Goal: Task Accomplishment & Management: Complete application form

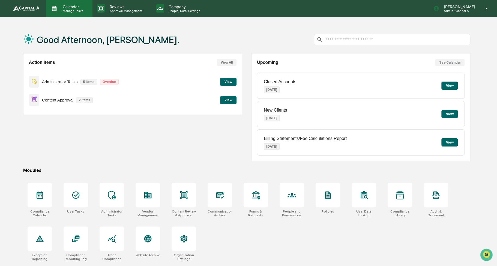
click at [64, 6] on p "Calendar" at bounding box center [72, 6] width 28 height 5
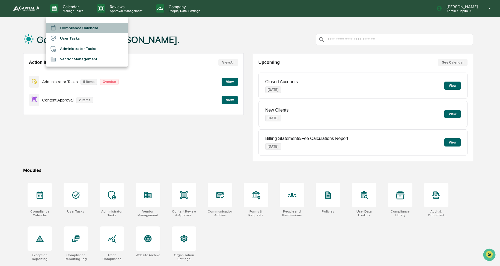
click at [71, 24] on li "Compliance Calendar" at bounding box center [87, 28] width 82 height 10
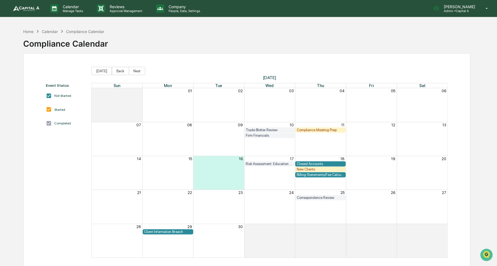
click at [304, 162] on div "Closed Accounts" at bounding box center [319, 164] width 47 height 4
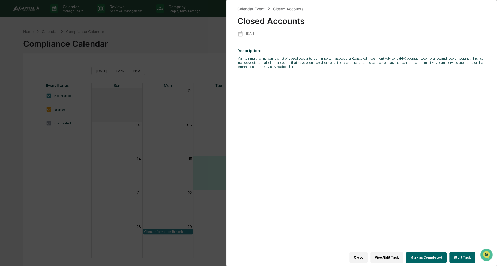
click at [455, 255] on button "Start Task" at bounding box center [462, 257] width 26 height 11
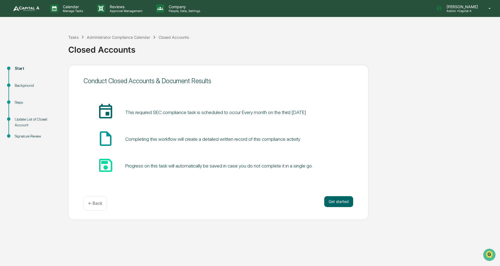
click at [457, 255] on div "Calendar Manage Tasks Reviews Approval Management Company People, Data, Setting…" at bounding box center [250, 133] width 500 height 266
click at [340, 200] on button "Get started" at bounding box center [338, 201] width 29 height 11
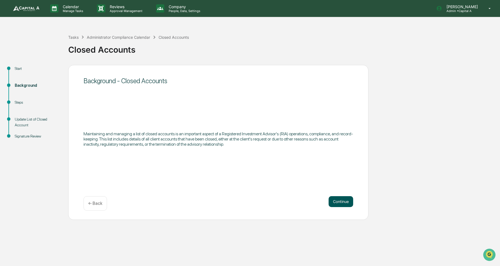
click at [339, 201] on button "Continue" at bounding box center [340, 201] width 25 height 11
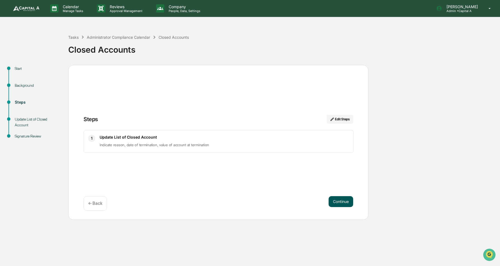
click at [336, 201] on button "Continue" at bounding box center [340, 201] width 25 height 11
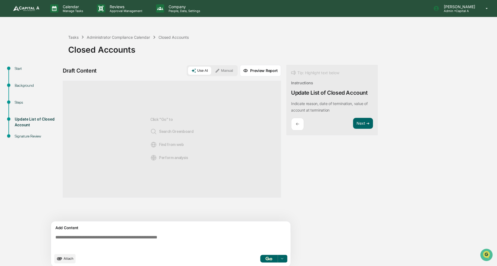
click at [225, 71] on button "Manual" at bounding box center [224, 71] width 25 height 8
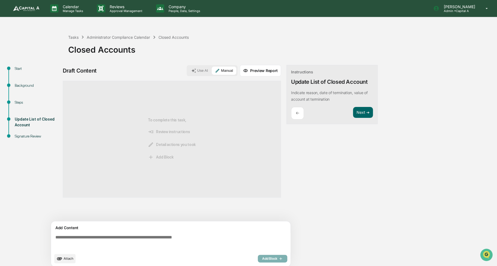
click at [65, 256] on span "Attach" at bounding box center [69, 258] width 10 height 4
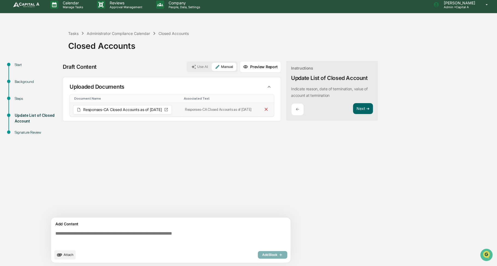
click at [267, 110] on icon at bounding box center [266, 109] width 3 height 3
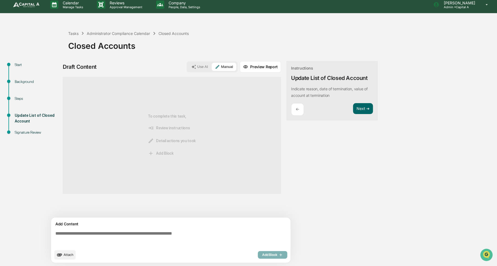
click at [66, 254] on span "Attach" at bounding box center [69, 255] width 10 height 4
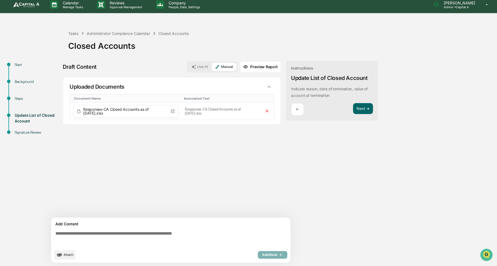
click at [136, 226] on div "Add Content" at bounding box center [170, 224] width 233 height 7
click at [123, 236] on textarea at bounding box center [171, 239] width 237 height 20
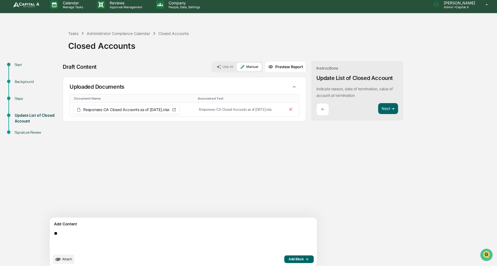
type textarea "*"
paste textarea "**********"
type textarea "**********"
click at [289, 260] on span "Add Block" at bounding box center [299, 259] width 21 height 4
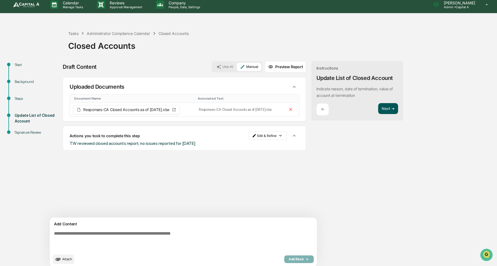
click at [378, 107] on button "Next ➔" at bounding box center [388, 108] width 20 height 11
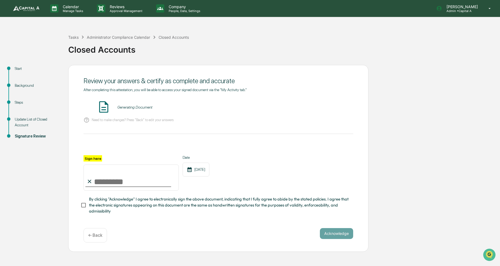
click at [153, 179] on input "Sign here" at bounding box center [130, 177] width 95 height 26
type input "**********"
click at [132, 212] on span "By clicking "Acknowledge" I agree to electronically sign the above document, in…" at bounding box center [219, 205] width 260 height 18
click at [323, 109] on button "VIEW" at bounding box center [321, 107] width 35 height 9
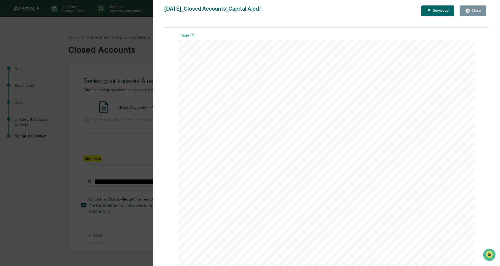
click at [465, 10] on button "Close" at bounding box center [472, 10] width 27 height 11
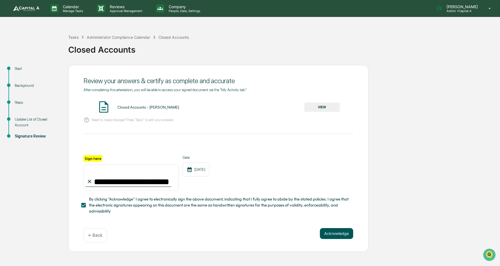
click at [332, 235] on button "Acknowledge" at bounding box center [336, 233] width 33 height 11
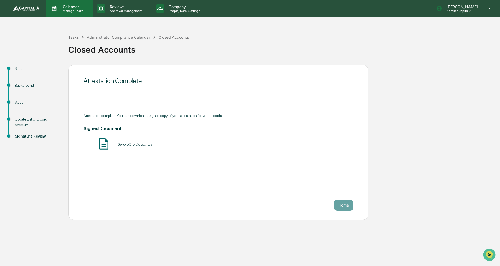
click at [66, 6] on p "Calendar" at bounding box center [72, 6] width 28 height 5
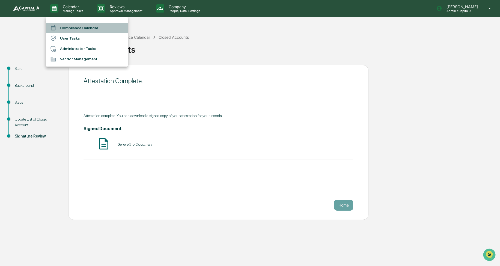
click at [67, 25] on li "Compliance Calendar" at bounding box center [87, 28] width 82 height 10
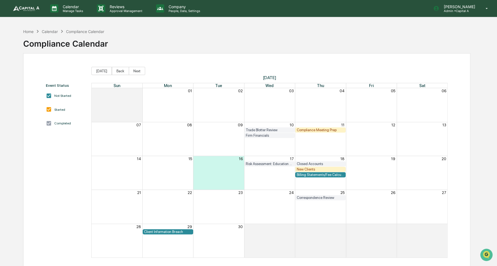
click at [181, 228] on div "29" at bounding box center [167, 226] width 51 height 5
click at [174, 230] on div "Client Information Breach" at bounding box center [167, 232] width 47 height 4
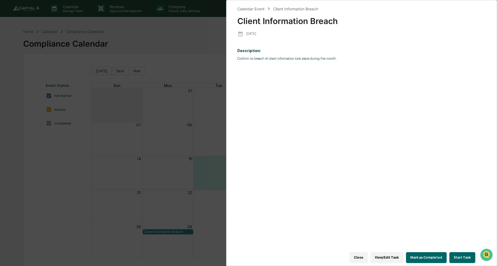
click at [458, 252] on button "Start Task" at bounding box center [462, 257] width 26 height 11
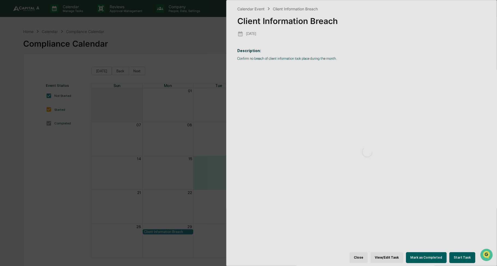
click at [457, 256] on div at bounding box center [366, 152] width 281 height 304
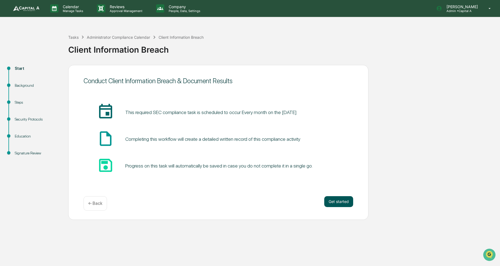
click at [324, 202] on div "Get started ← Back" at bounding box center [217, 203] width 269 height 14
drag, startPoint x: 324, startPoint y: 202, endPoint x: 331, endPoint y: 203, distance: 7.1
click at [331, 203] on button "Get started" at bounding box center [338, 201] width 29 height 11
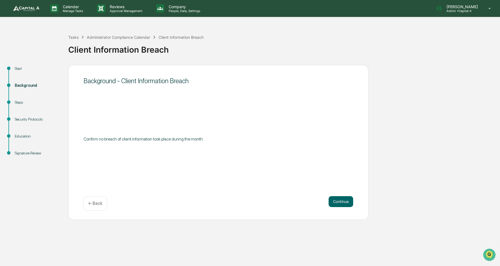
click at [331, 203] on button "Continue" at bounding box center [340, 201] width 25 height 11
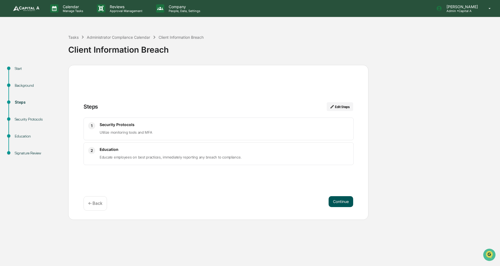
click at [331, 203] on button "Continue" at bounding box center [340, 201] width 25 height 11
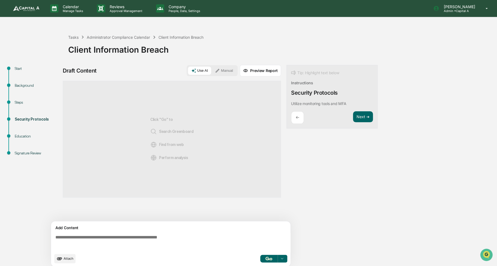
click at [230, 73] on button "Manual" at bounding box center [224, 71] width 25 height 8
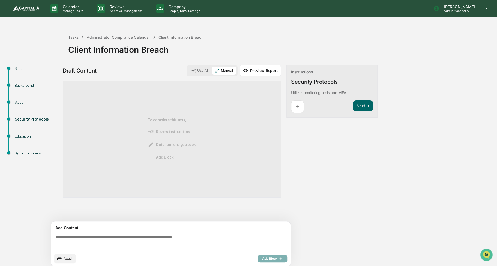
click at [157, 233] on textarea at bounding box center [171, 243] width 237 height 20
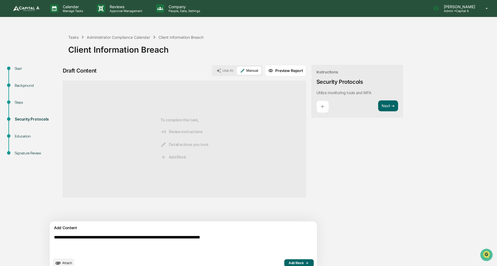
type textarea "**********"
click at [289, 263] on span "Add Block" at bounding box center [299, 263] width 21 height 4
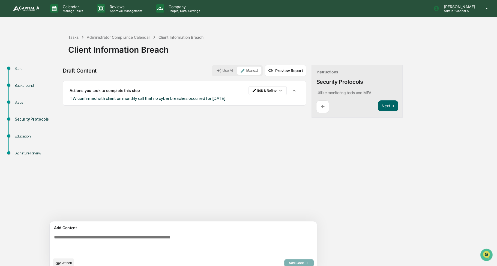
drag, startPoint x: 314, startPoint y: 193, endPoint x: 287, endPoint y: 179, distance: 30.3
click at [287, 179] on div "Draft Content Use AI Manual Preview Report Sources Actions you took to complete…" at bounding box center [215, 169] width 305 height 209
click at [378, 101] on button "Next ➔" at bounding box center [388, 105] width 20 height 11
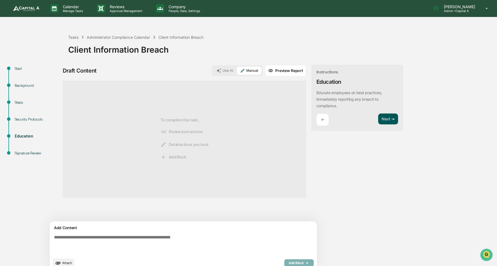
click at [378, 116] on button "Next ➔" at bounding box center [388, 118] width 20 height 11
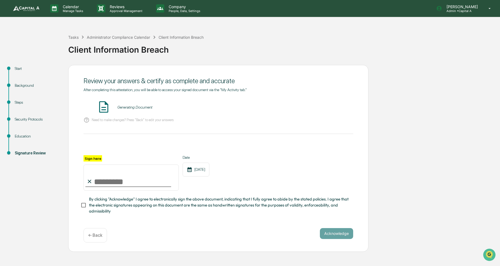
click at [134, 181] on input "Sign here" at bounding box center [130, 177] width 95 height 26
type input "**********"
click at [137, 209] on span "By clicking "Acknowledge" I agree to electronically sign the above document, in…" at bounding box center [219, 205] width 260 height 18
click at [323, 111] on button "VIEW" at bounding box center [321, 107] width 35 height 9
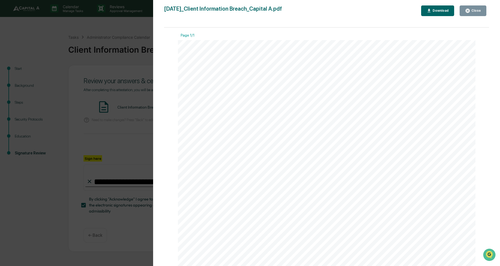
click at [472, 15] on button "Close" at bounding box center [472, 10] width 27 height 11
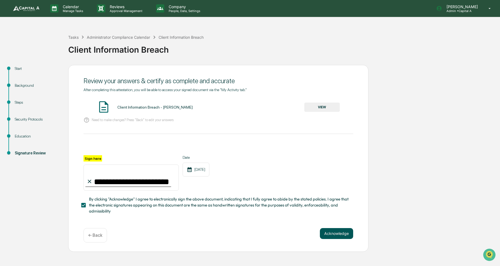
click at [338, 234] on button "Acknowledge" at bounding box center [336, 233] width 33 height 11
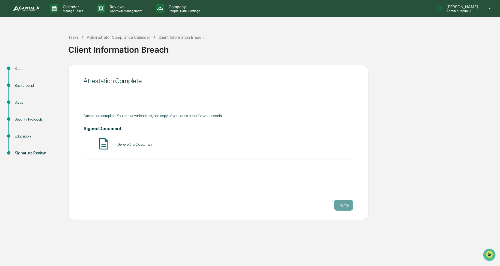
drag, startPoint x: 320, startPoint y: 221, endPoint x: 258, endPoint y: 190, distance: 69.5
click at [258, 190] on div "Attestation Complete. Attestation complete. You can download a signed copy of y…" at bounding box center [218, 142] width 300 height 155
click at [82, 5] on p "Calendar" at bounding box center [72, 6] width 28 height 5
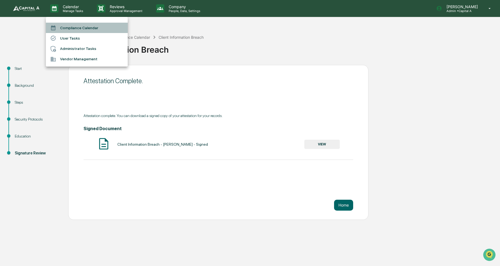
click at [79, 25] on li "Compliance Calendar" at bounding box center [87, 28] width 82 height 10
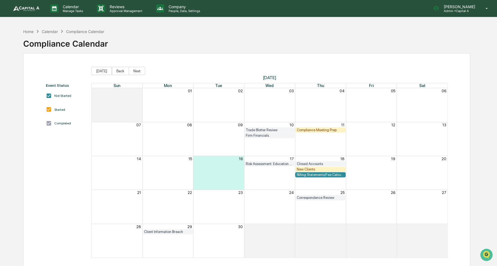
drag, startPoint x: 213, startPoint y: 36, endPoint x: 205, endPoint y: 37, distance: 8.5
click at [205, 37] on div "Home Calendar Compliance Calendar Compliance Calendar" at bounding box center [246, 39] width 447 height 27
click at [136, 71] on button "Next" at bounding box center [137, 71] width 16 height 8
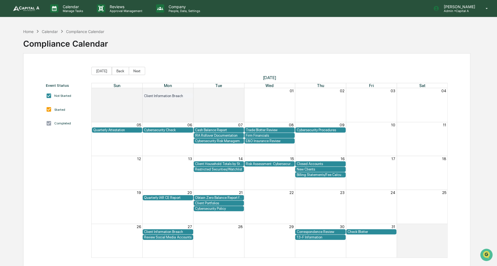
drag, startPoint x: 262, startPoint y: 37, endPoint x: 248, endPoint y: 33, distance: 14.4
click at [248, 33] on div "Home Calendar Compliance Calendar Compliance Calendar" at bounding box center [246, 39] width 447 height 27
click at [493, 32] on div "Home Calendar Compliance Calendar Compliance Calendar Event Status Not Started …" at bounding box center [248, 159] width 497 height 266
click at [31, 31] on div "Home" at bounding box center [28, 31] width 10 height 5
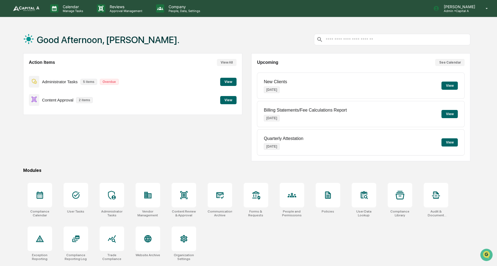
click at [231, 96] on button "View" at bounding box center [228, 100] width 16 height 8
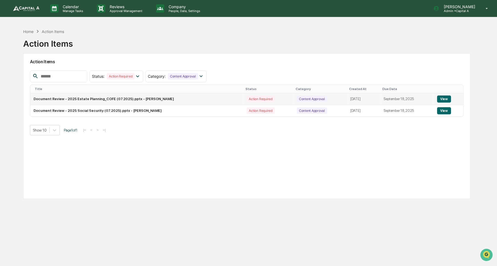
click at [439, 100] on button "View" at bounding box center [444, 98] width 14 height 7
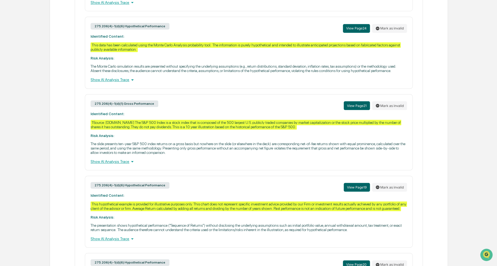
scroll to position [506, 0]
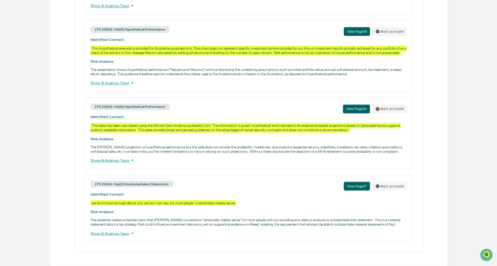
drag, startPoint x: 64, startPoint y: 131, endPoint x: 58, endPoint y: 128, distance: 6.8
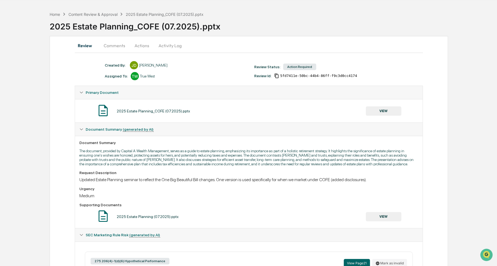
scroll to position [15, 0]
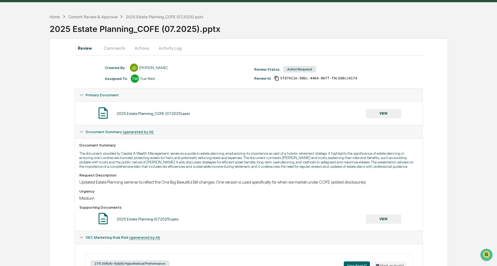
click at [370, 111] on button "VIEW" at bounding box center [383, 113] width 35 height 9
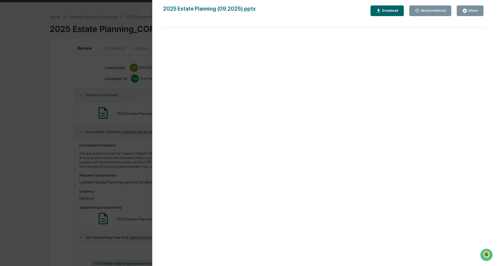
click at [314, 11] on div "2025 Estate Planning (09.2025).pptx Close Version History Download" at bounding box center [324, 10] width 323 height 11
drag, startPoint x: 314, startPoint y: 11, endPoint x: 301, endPoint y: 12, distance: 13.1
click at [301, 12] on div "2025 Estate Planning (09.2025).pptx Close Version History Download" at bounding box center [324, 10] width 323 height 11
click at [82, 109] on div "Version History [DATE] 05:50 PM [PERSON_NAME] [DATE] 05:50 PM [PERSON_NAME] [DA…" at bounding box center [248, 133] width 497 height 266
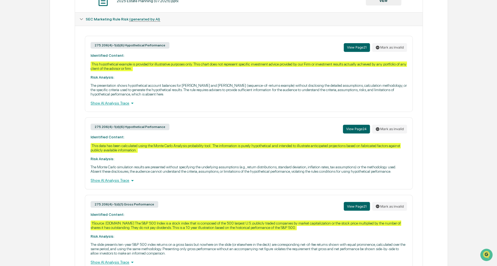
scroll to position [287, 0]
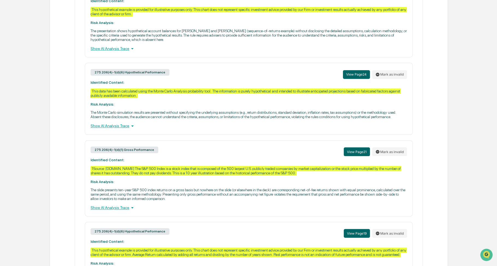
click at [444, 137] on div "Review Comments Actions Activity Log Created By: ‎ ‎ [PERSON_NAME] Assigned To:…" at bounding box center [249, 117] width 398 height 702
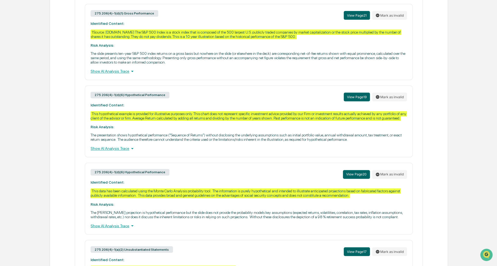
scroll to position [478, 0]
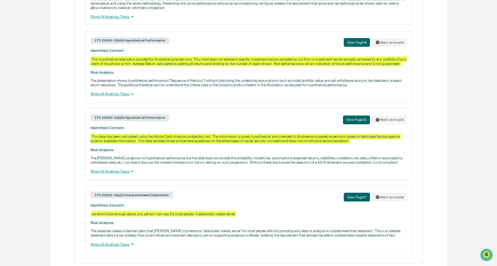
drag, startPoint x: 34, startPoint y: 188, endPoint x: 15, endPoint y: 189, distance: 18.3
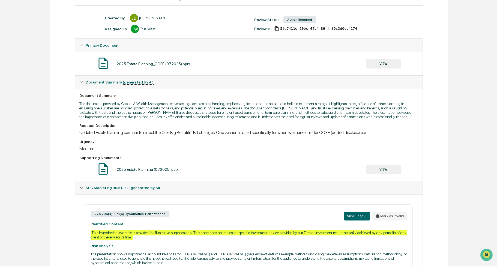
scroll to position [0, 0]
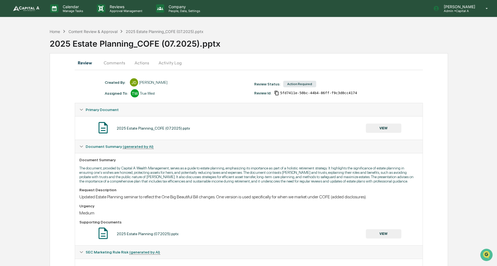
click at [138, 63] on button "Actions" at bounding box center [142, 62] width 25 height 13
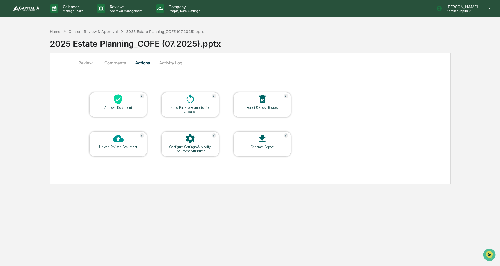
click at [125, 103] on div at bounding box center [118, 100] width 55 height 12
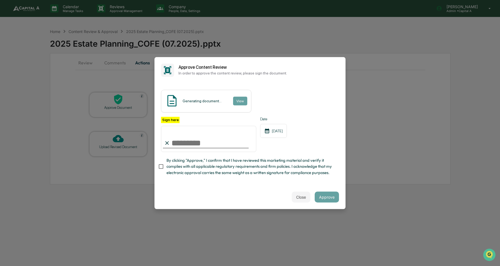
click at [171, 168] on span "By clicking "Approve," I confirm that I have reviewed this marketing material a…" at bounding box center [250, 166] width 168 height 18
click at [177, 139] on input "Sign here" at bounding box center [208, 139] width 95 height 26
type input "**********"
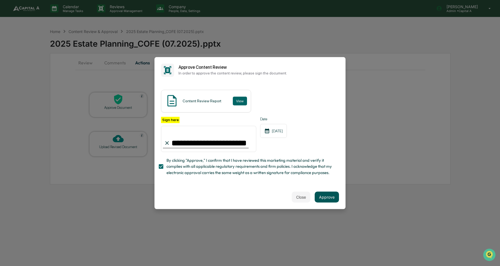
click at [320, 198] on button "Approve" at bounding box center [326, 196] width 24 height 11
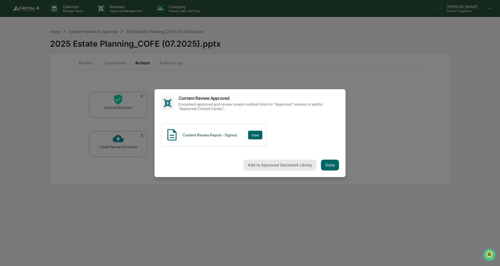
click at [301, 167] on button "Add to Approved Document Library" at bounding box center [279, 165] width 73 height 11
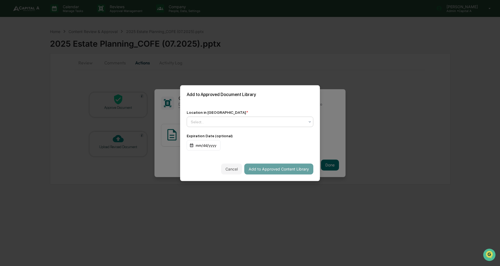
click at [307, 123] on div "Select..." at bounding box center [247, 122] width 119 height 8
click at [290, 135] on div "Approved Content Library" at bounding box center [250, 134] width 126 height 11
click at [280, 169] on button "Add to Approved Content Library" at bounding box center [278, 168] width 69 height 11
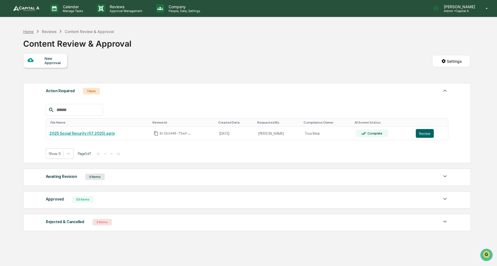
click at [23, 32] on div "Home" at bounding box center [28, 31] width 10 height 5
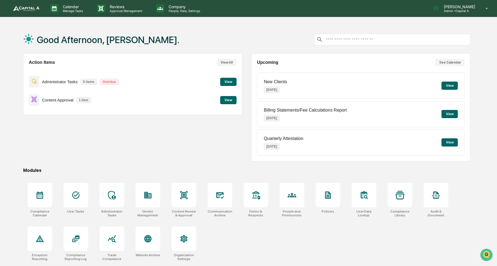
click at [223, 96] on button "View" at bounding box center [228, 100] width 16 height 8
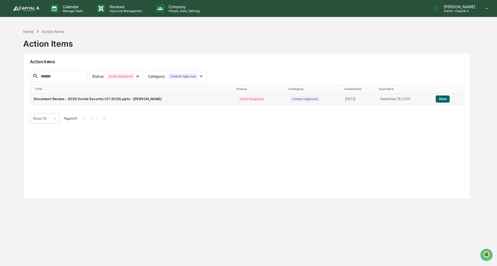
click at [445, 101] on button "View" at bounding box center [443, 98] width 14 height 7
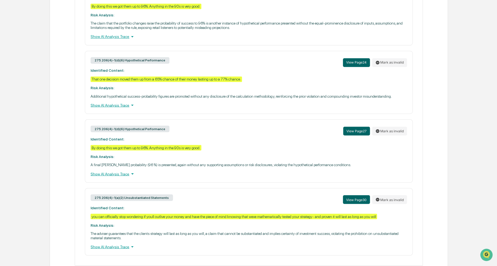
scroll to position [552, 0]
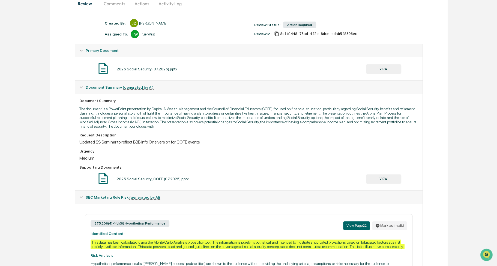
scroll to position [0, 0]
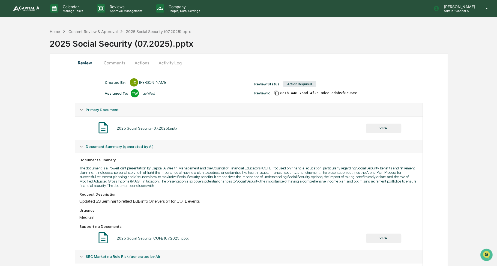
click at [388, 127] on button "VIEW" at bounding box center [383, 128] width 35 height 9
